Goal: Information Seeking & Learning: Understand process/instructions

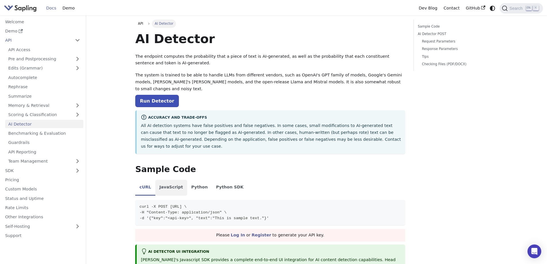
click at [168, 180] on li "JavaScript" at bounding box center [171, 188] width 32 height 16
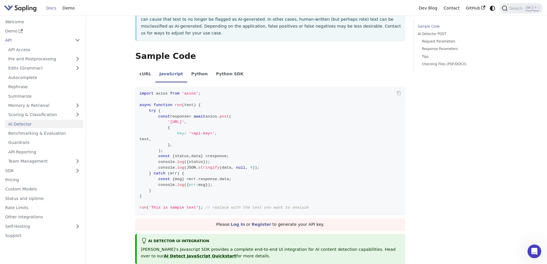
scroll to position [131, 0]
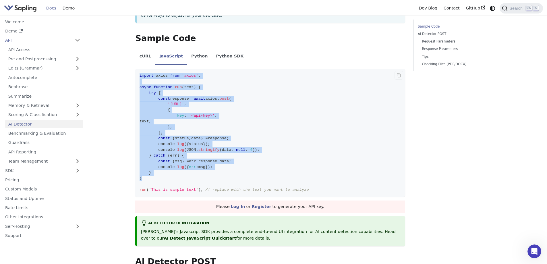
drag, startPoint x: 157, startPoint y: 166, endPoint x: 138, endPoint y: 62, distance: 105.3
click at [138, 69] on code "import axios from 'axios' ; async function run ( text ) { try { const response …" at bounding box center [270, 133] width 270 height 128
copy code "import axios from 'axios' ; async function run ( text ) { try { const response …"
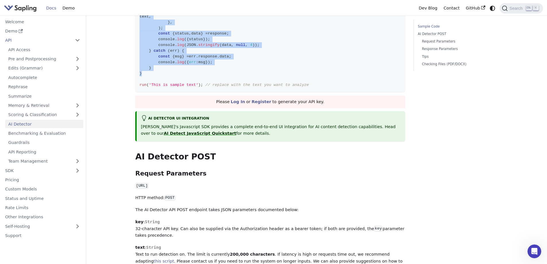
scroll to position [255, 0]
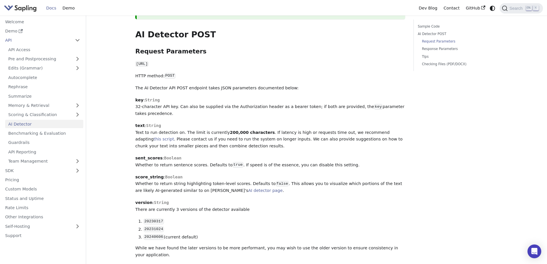
click at [160, 155] on p "sent_scores : [PERSON_NAME] to return sentence scores. Defaults to true . If sp…" at bounding box center [270, 162] width 270 height 14
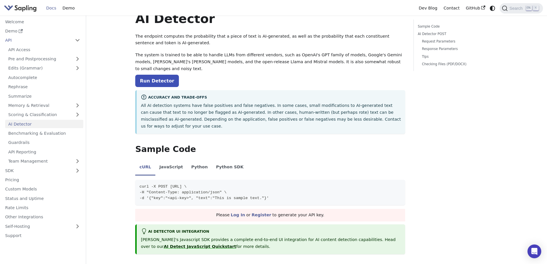
scroll to position [14, 0]
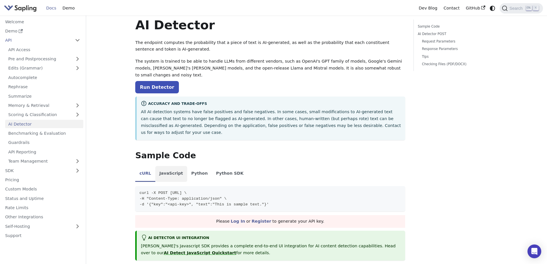
click at [170, 166] on li "JavaScript" at bounding box center [171, 174] width 32 height 16
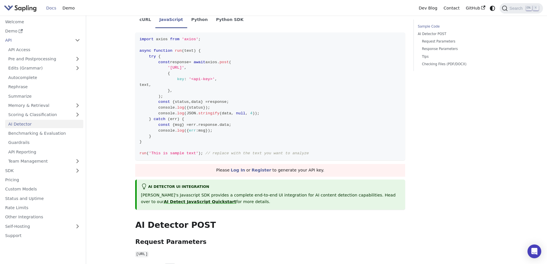
scroll to position [172, 0]
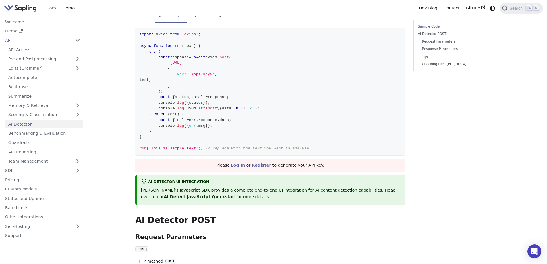
click at [164, 194] on link "AI Detect JavaScript Quickstart" at bounding box center [200, 196] width 72 height 5
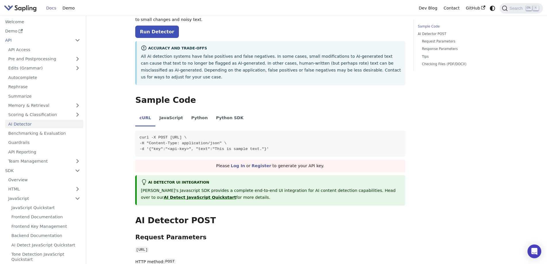
scroll to position [69, 0]
click at [162, 111] on li "JavaScript" at bounding box center [171, 119] width 32 height 16
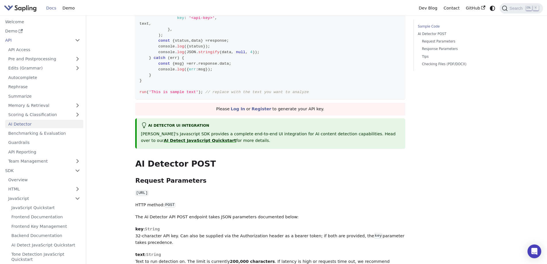
scroll to position [230, 0]
click at [183, 137] on link "AI Detect JavaScript Quickstart" at bounding box center [200, 139] width 72 height 5
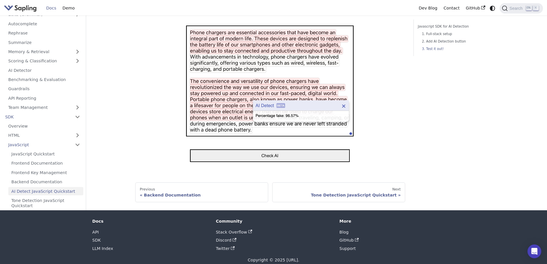
scroll to position [509, 0]
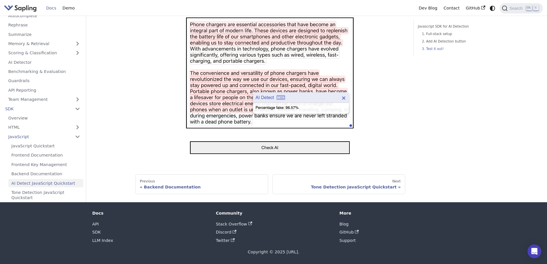
click at [234, 147] on img at bounding box center [270, 86] width 175 height 146
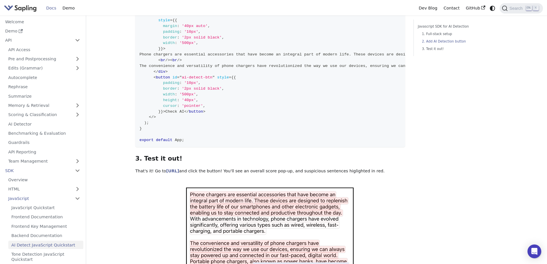
scroll to position [328, 0]
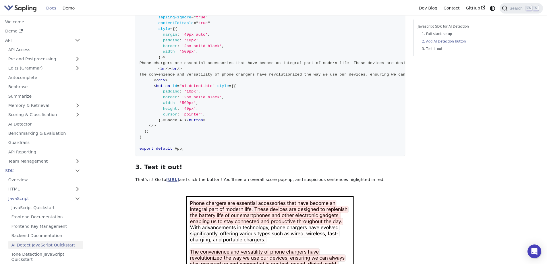
click at [179, 182] on link "http://localhost:3000" at bounding box center [172, 179] width 13 height 5
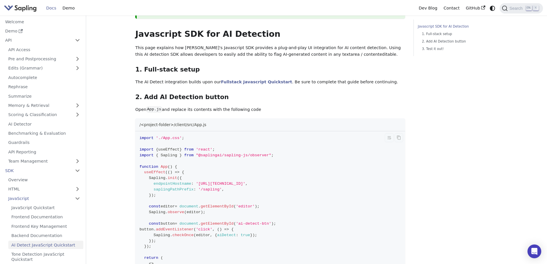
scroll to position [62, 0]
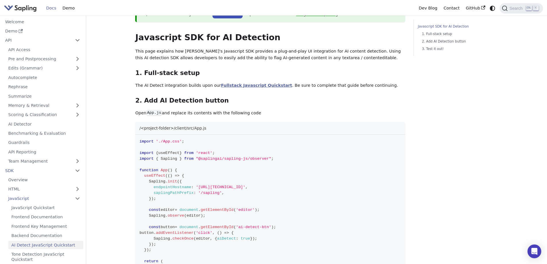
click at [261, 86] on link "Fullstack Javascript Quickstart" at bounding box center [256, 85] width 71 height 5
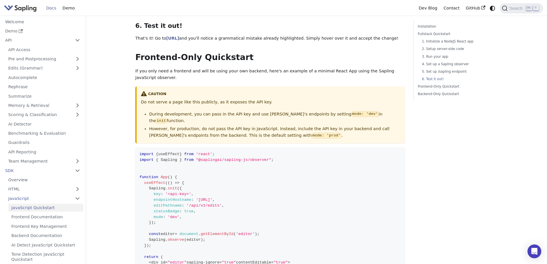
scroll to position [1049, 0]
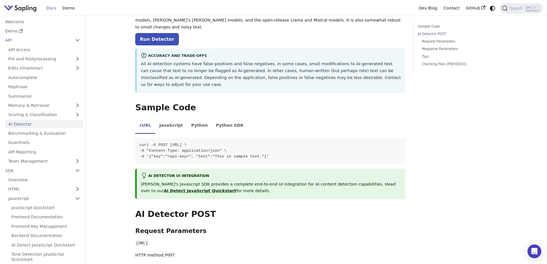
scroll to position [230, 0]
